Goal: Check status: Check status

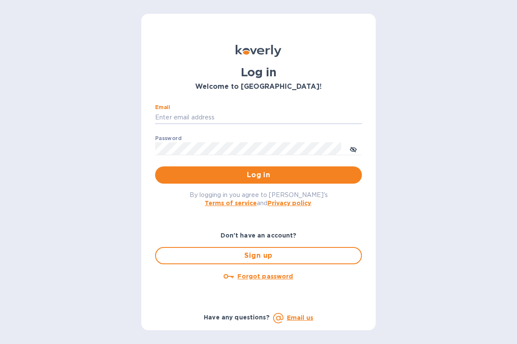
type input "vijay@odysseyexports.com"
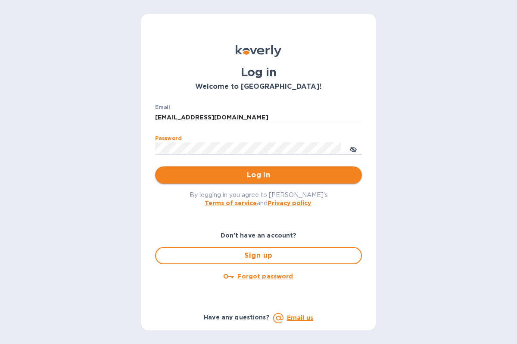
click at [353, 170] on button "Log in" at bounding box center [258, 174] width 207 height 17
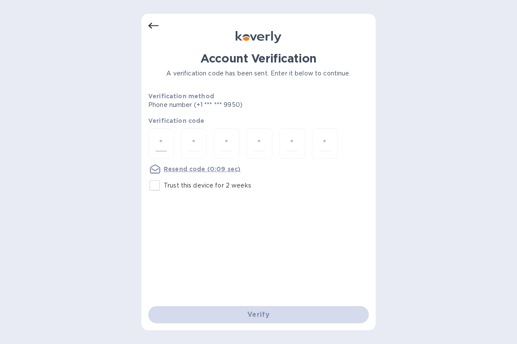
click at [163, 142] on input "number" at bounding box center [160, 144] width 11 height 16
type input "5"
type input "1"
type input "0"
type input "2"
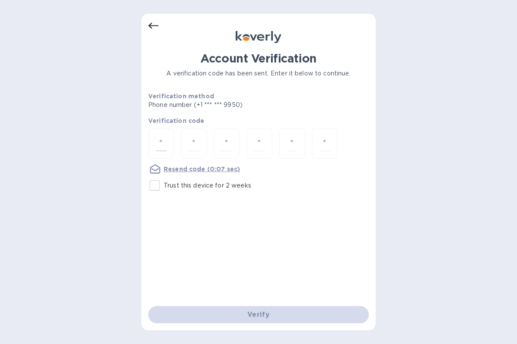
type input "1"
type input "6"
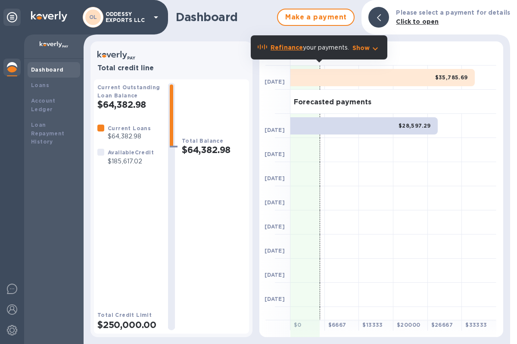
click at [55, 73] on div "Dashboard" at bounding box center [54, 69] width 46 height 9
click at [10, 62] on img at bounding box center [12, 67] width 10 height 10
click at [12, 21] on icon at bounding box center [12, 17] width 10 height 10
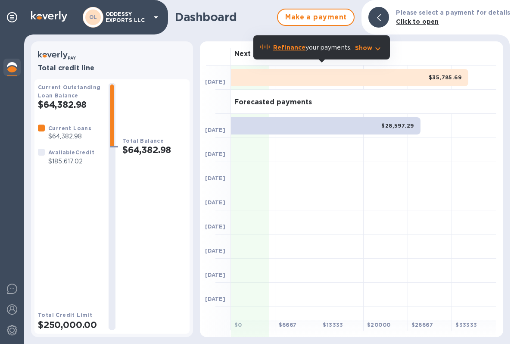
click at [153, 17] on icon at bounding box center [156, 17] width 10 height 10
